Goal: Navigation & Orientation: Find specific page/section

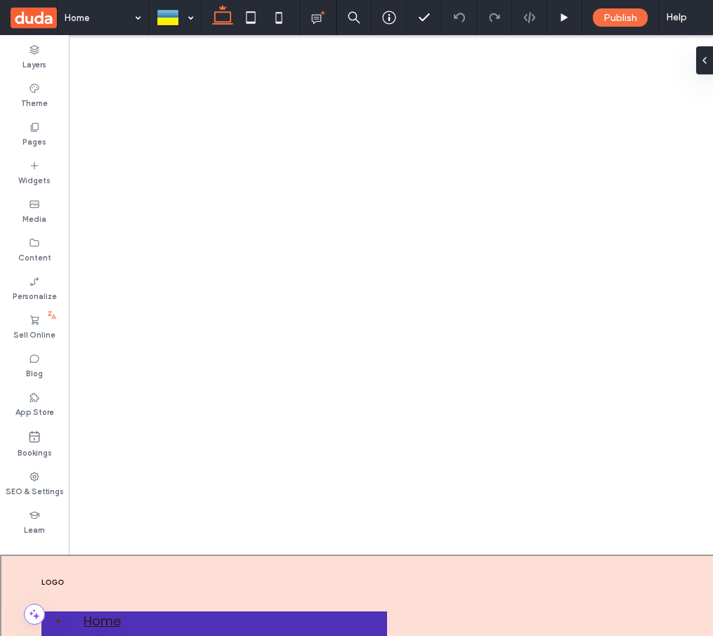
click at [322, 625] on div at bounding box center [360, 607] width 720 height 105
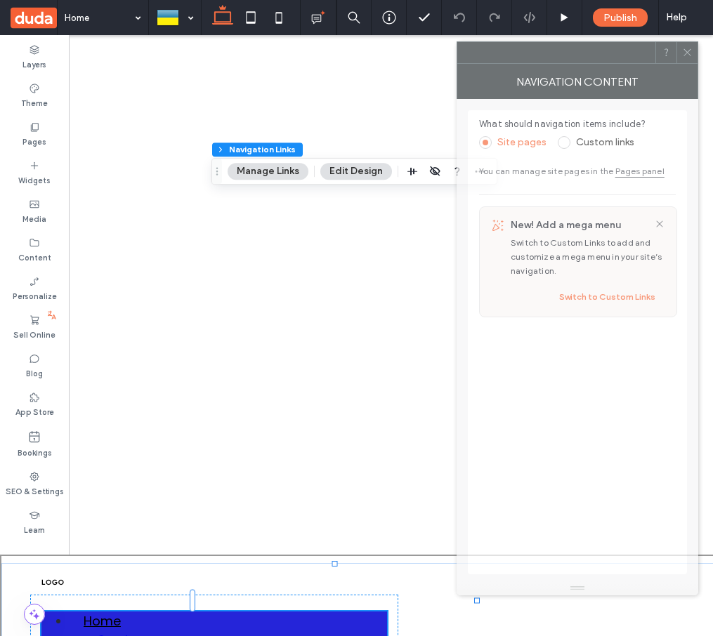
click at [491, 58] on div at bounding box center [556, 52] width 198 height 21
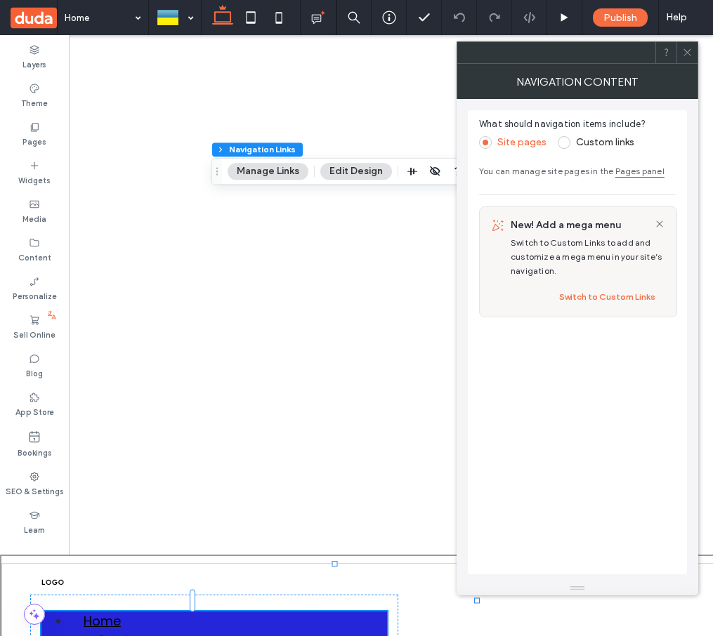
click at [595, 141] on label "Custom links" at bounding box center [605, 142] width 58 height 12
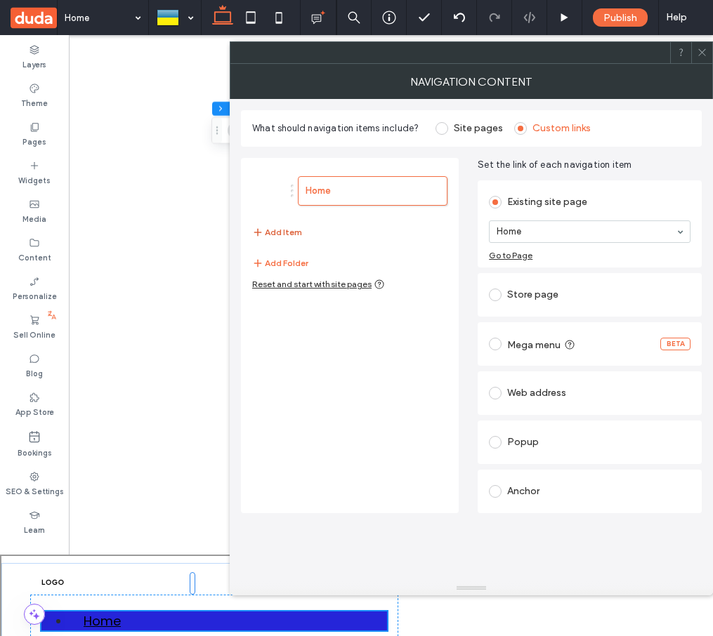
click at [284, 224] on button "Add Item" at bounding box center [277, 232] width 50 height 17
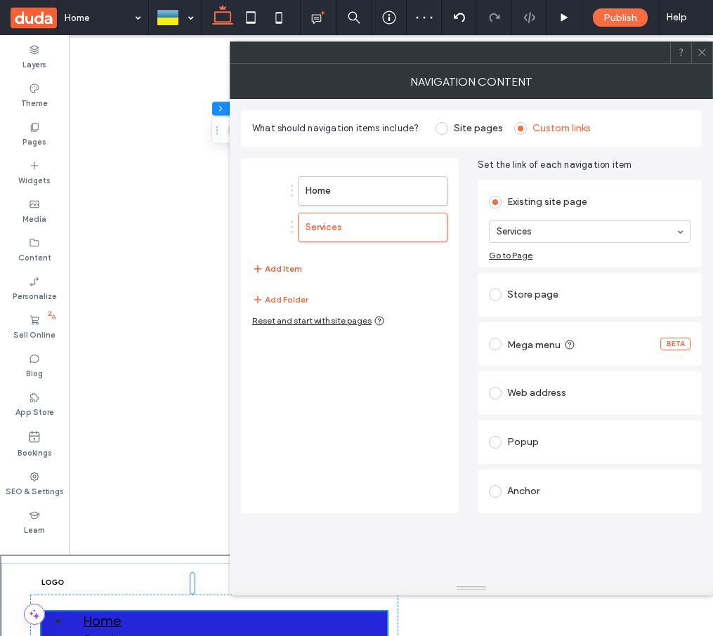
click at [269, 260] on button "Add Item" at bounding box center [277, 268] width 50 height 17
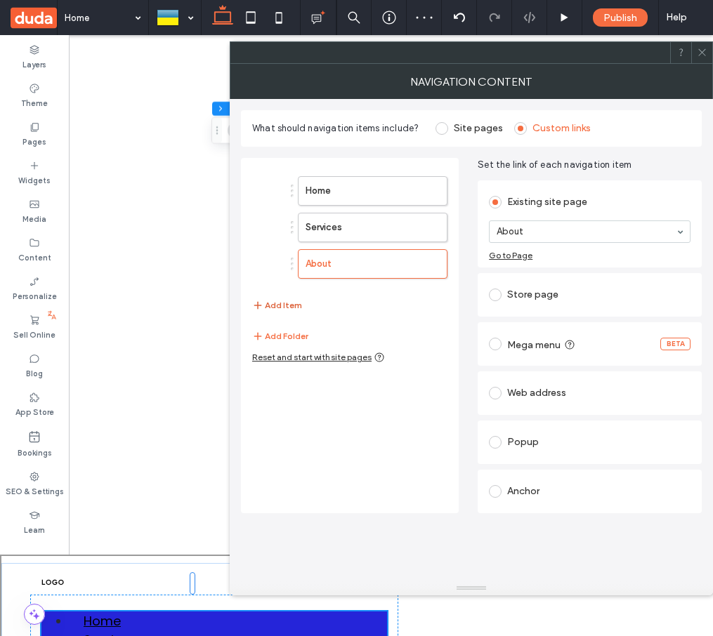
click at [277, 297] on button "Add Item" at bounding box center [277, 305] width 50 height 17
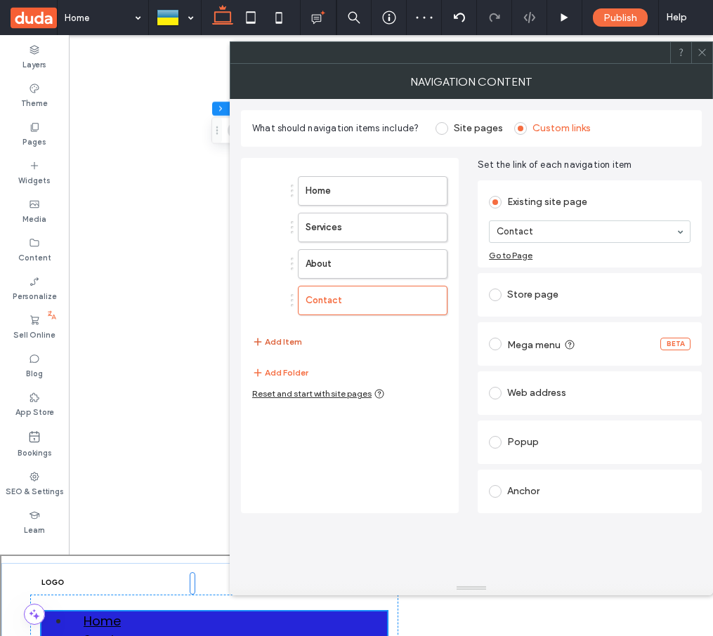
click at [298, 333] on button "Add Item" at bounding box center [277, 341] width 50 height 17
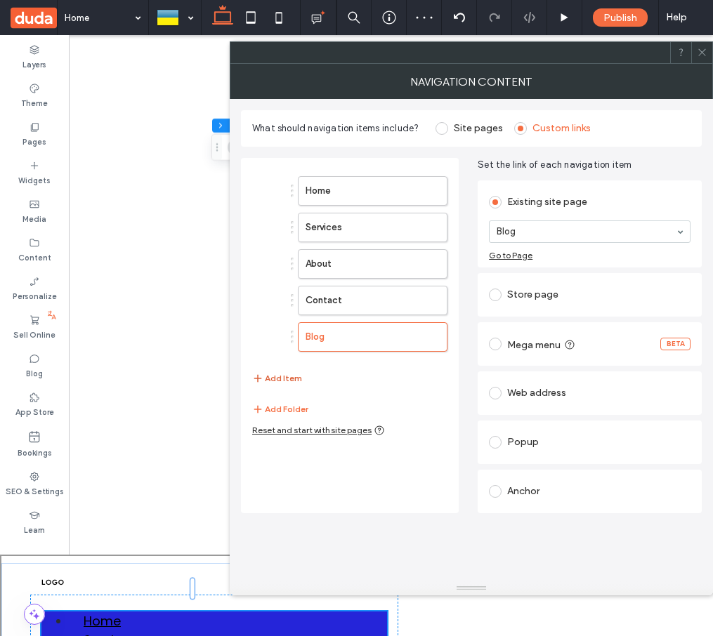
click at [289, 370] on button "Add Item" at bounding box center [277, 378] width 50 height 17
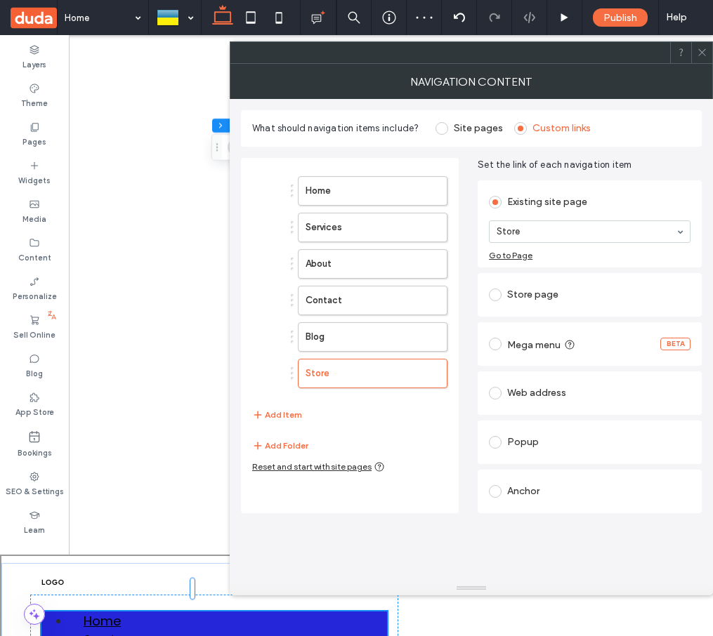
click at [402, 406] on div "Home Services About Contact Blog Store Add Item" at bounding box center [349, 297] width 195 height 265
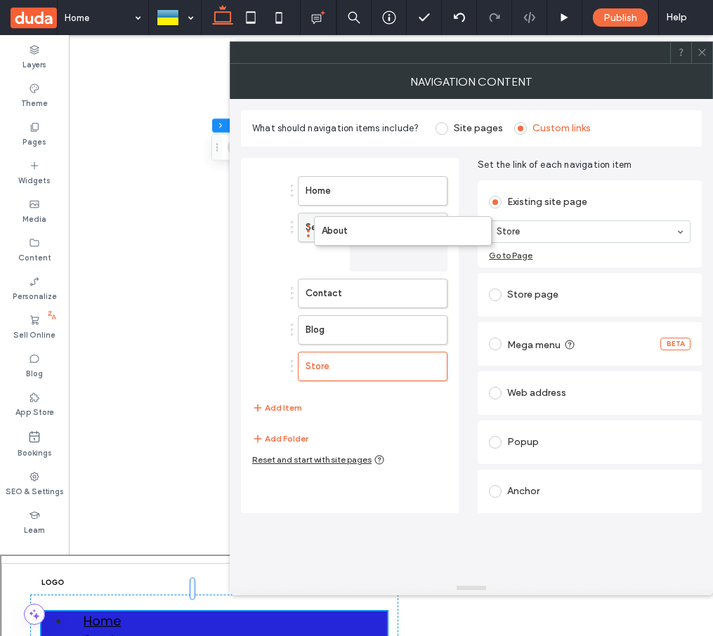
drag, startPoint x: 300, startPoint y: 257, endPoint x: 342, endPoint y: 231, distance: 49.5
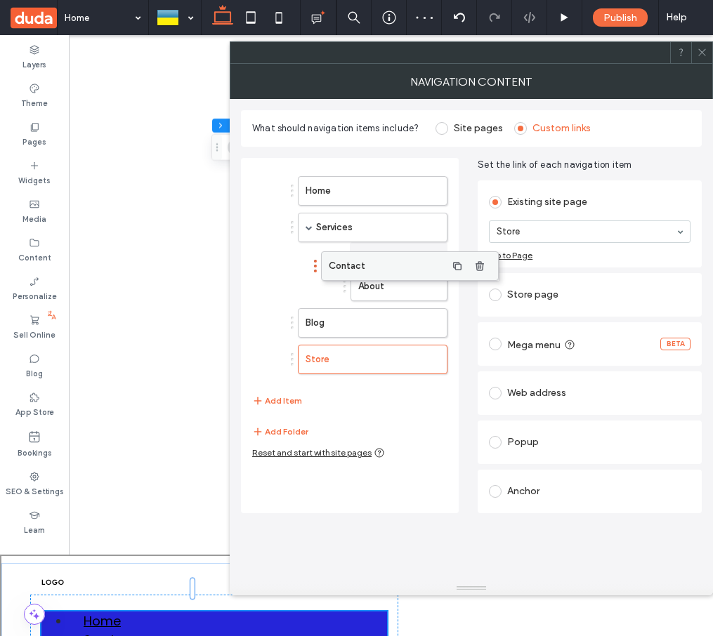
drag, startPoint x: 286, startPoint y: 283, endPoint x: 337, endPoint y: 259, distance: 56.5
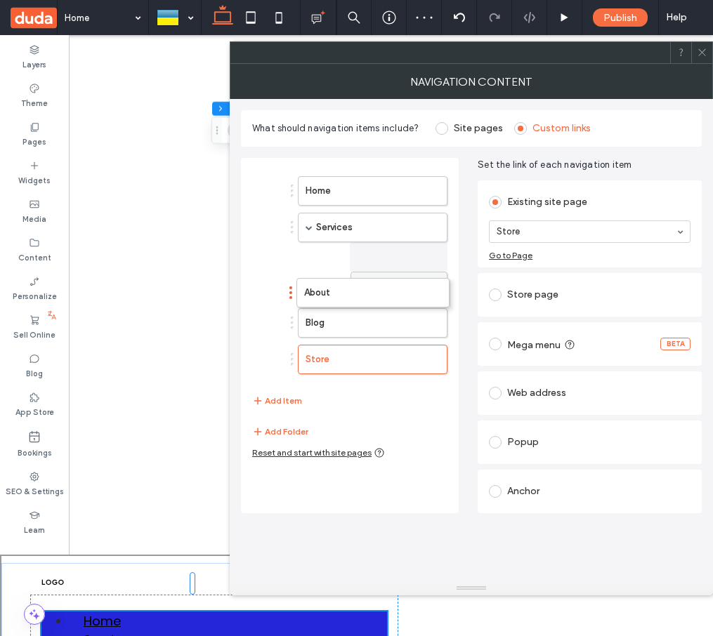
drag, startPoint x: 321, startPoint y: 250, endPoint x: 323, endPoint y: 282, distance: 31.7
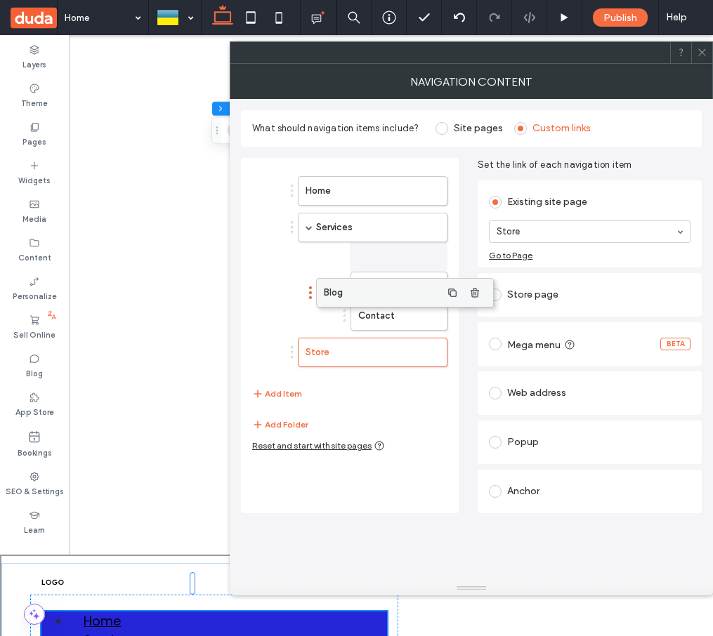
drag, startPoint x: 284, startPoint y: 313, endPoint x: 331, endPoint y: 287, distance: 53.1
click at [706, 52] on icon at bounding box center [701, 52] width 11 height 11
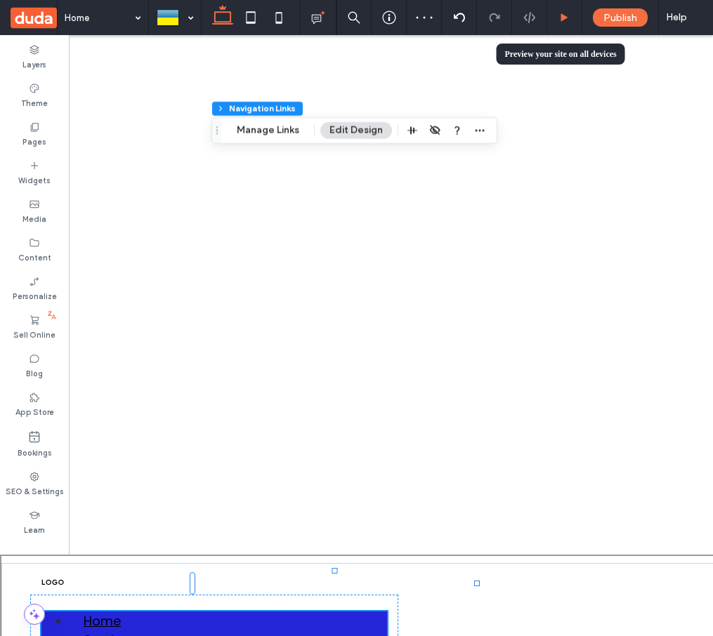
click at [567, 20] on icon at bounding box center [564, 18] width 11 height 11
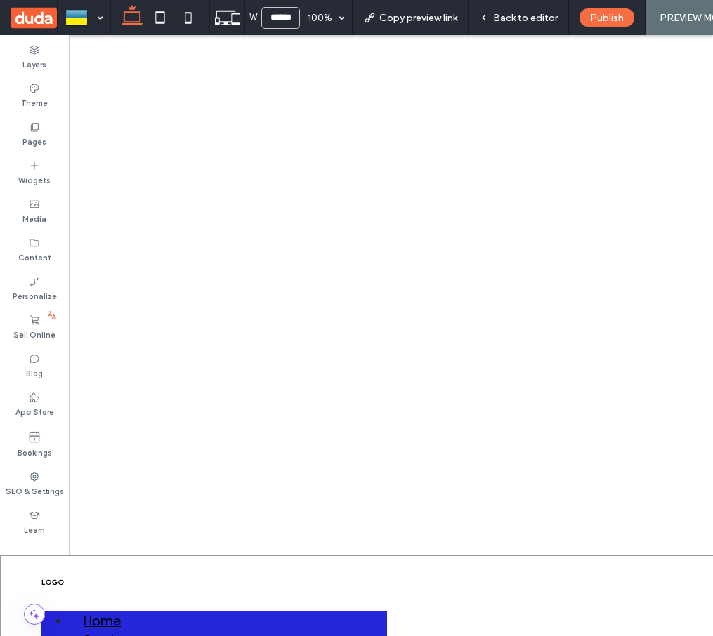
click at [135, 630] on span "Services" at bounding box center [108, 639] width 53 height 18
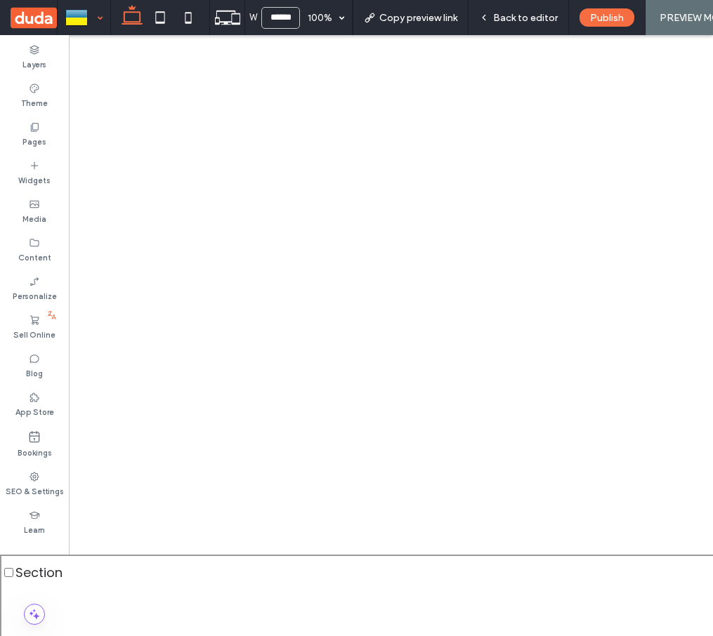
click at [98, 20] on div at bounding box center [83, 18] width 51 height 34
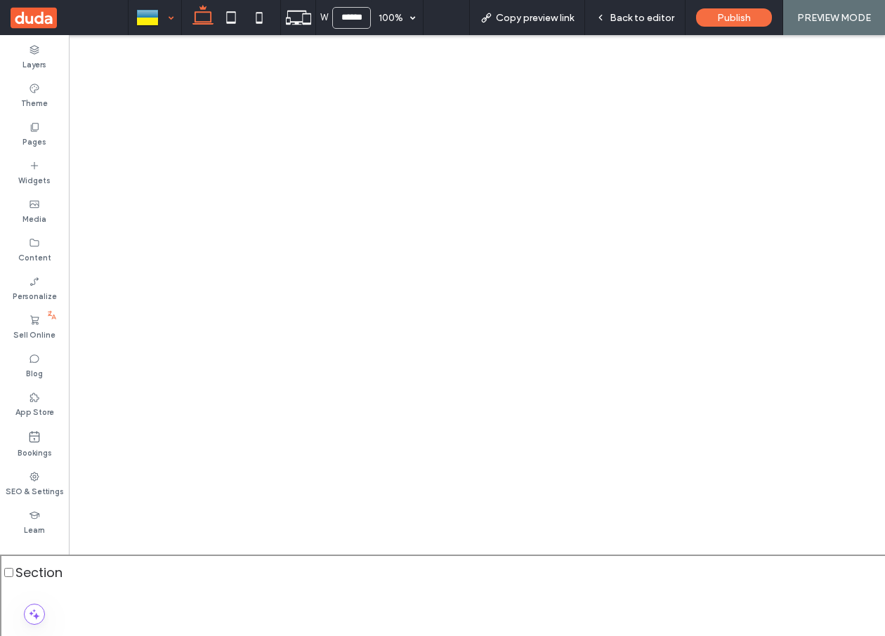
click at [173, 18] on div at bounding box center [154, 18] width 51 height 34
click at [649, 18] on span "Back to editor" at bounding box center [641, 18] width 65 height 12
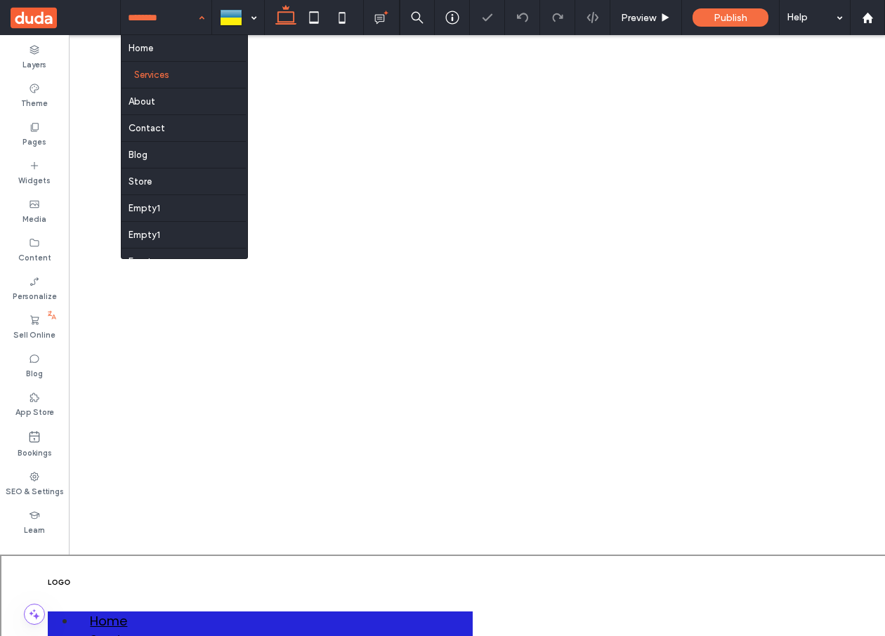
click at [151, 22] on input at bounding box center [163, 17] width 70 height 35
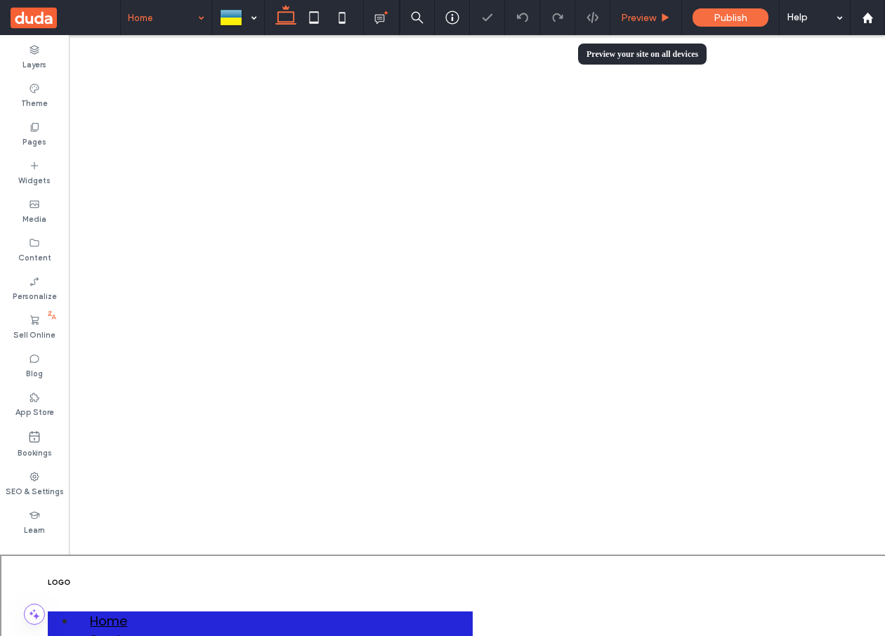
click at [631, 19] on span "Preview" at bounding box center [638, 18] width 35 height 12
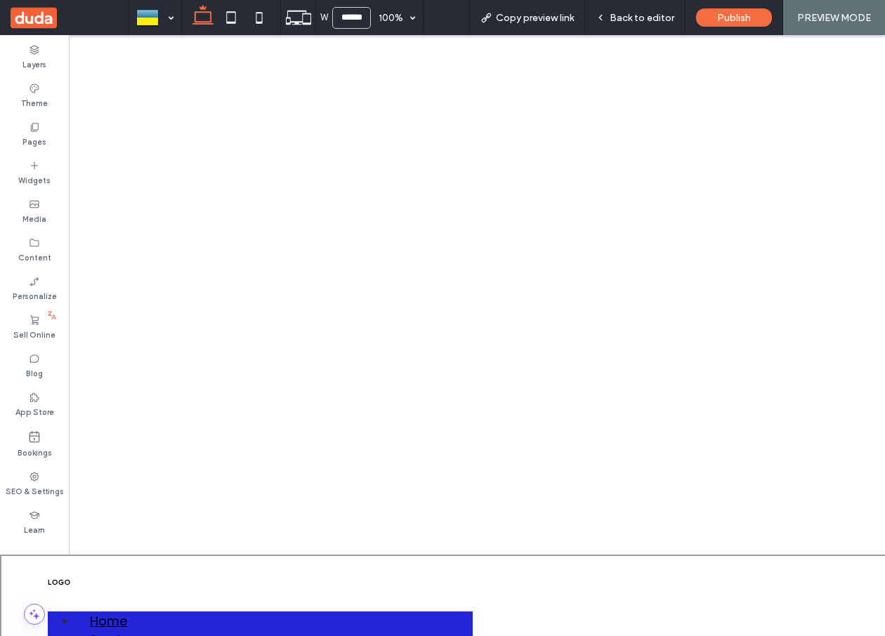
click at [141, 630] on span "Services" at bounding box center [114, 639] width 53 height 18
